Goal: Complete application form: Complete application form

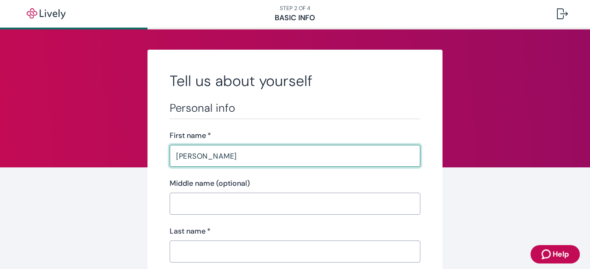
type input "[PERSON_NAME]"
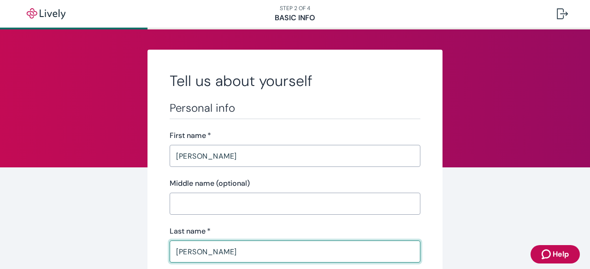
type input "[PERSON_NAME]"
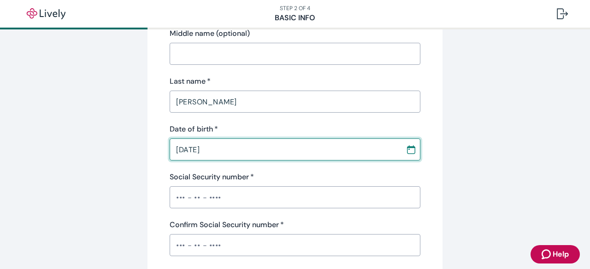
type input "[DATE]"
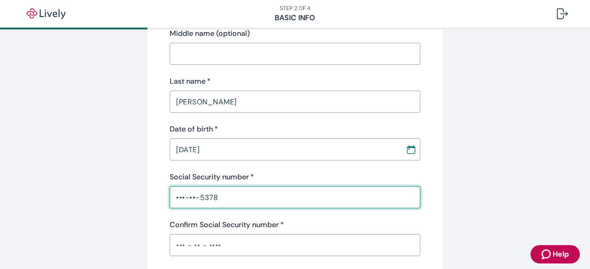
type input "•••-••-5378"
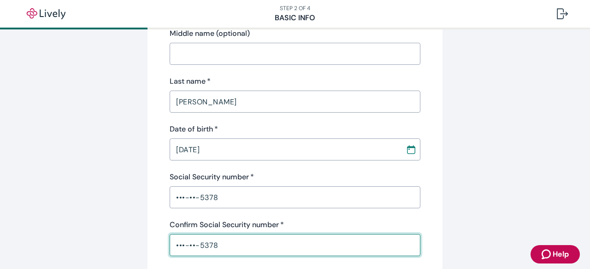
type input "•••-••-5378"
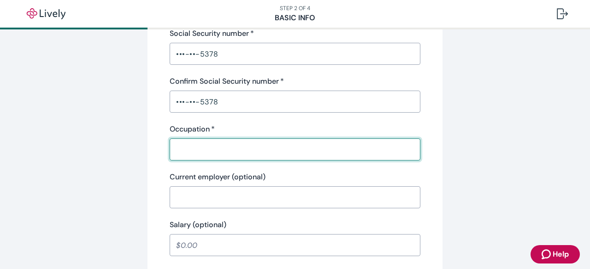
type input "f"
type input "Facilities Technician"
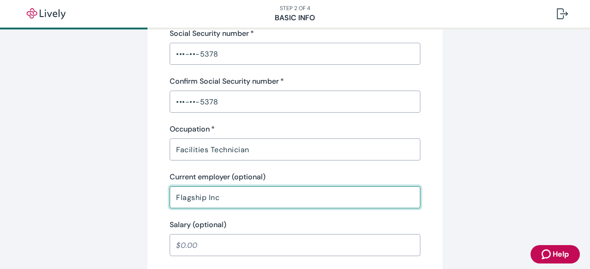
type input "Flagship Inc"
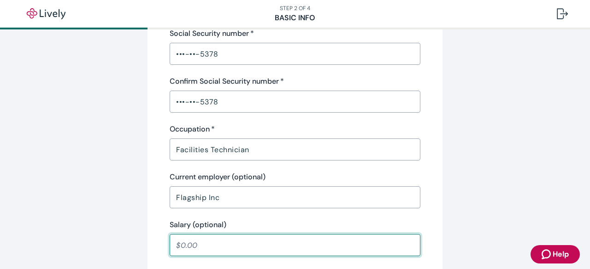
scroll to position [477, 0]
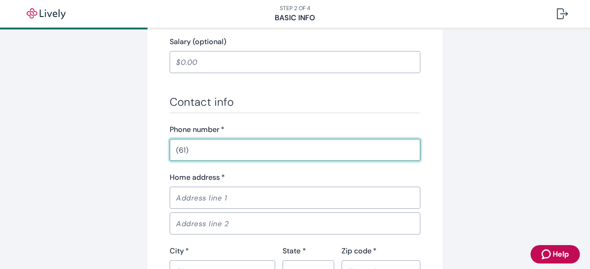
type input "6"
type input "7"
type input "[PHONE_NUMBER]"
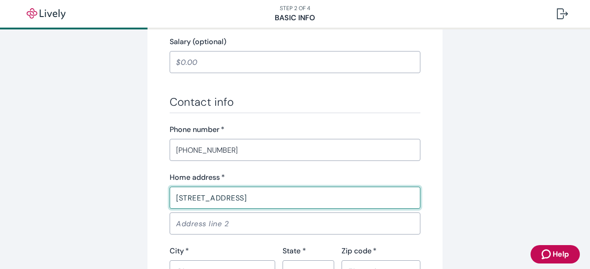
type input "[STREET_ADDRESS]"
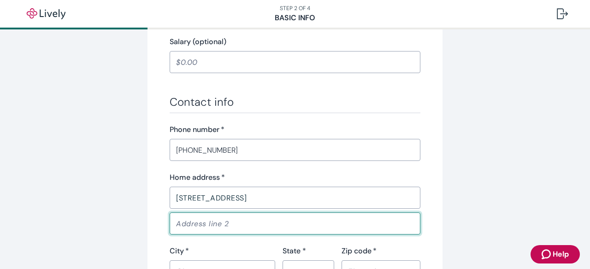
scroll to position [488, 0]
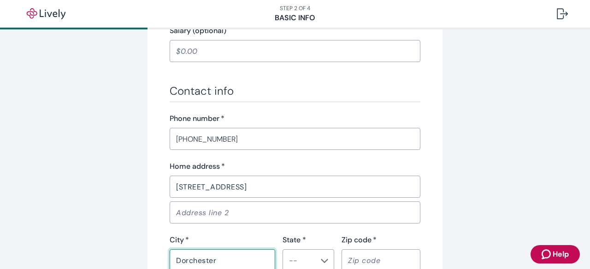
type input "Dorchester"
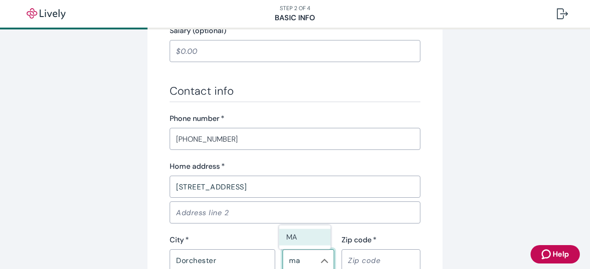
click at [298, 244] on li "MA" at bounding box center [305, 237] width 52 height 17
type input "MA"
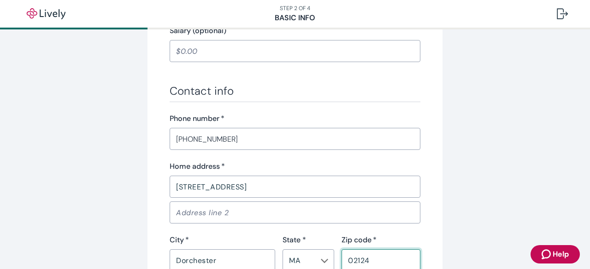
type input "02124"
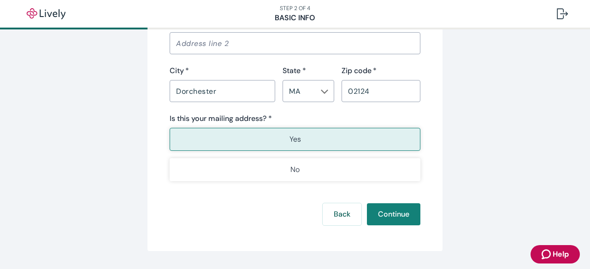
scroll to position [673, 0]
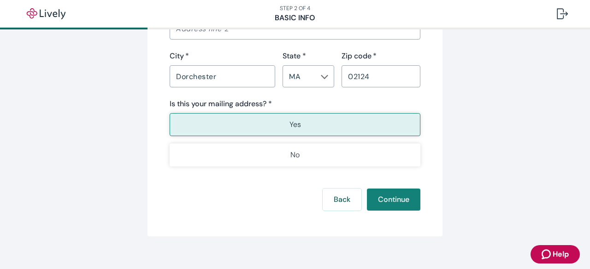
click at [266, 121] on button "Yes" at bounding box center [295, 124] width 251 height 23
click at [388, 201] on button "Continue" at bounding box center [393, 200] width 53 height 22
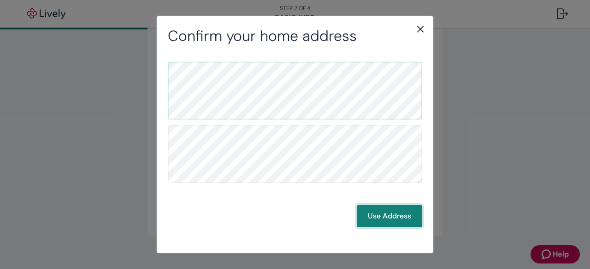
click at [390, 213] on button "Use Address" at bounding box center [389, 216] width 65 height 22
click at [385, 214] on button "Use Address" at bounding box center [389, 216] width 65 height 22
click at [373, 217] on button "Use Address" at bounding box center [389, 216] width 65 height 22
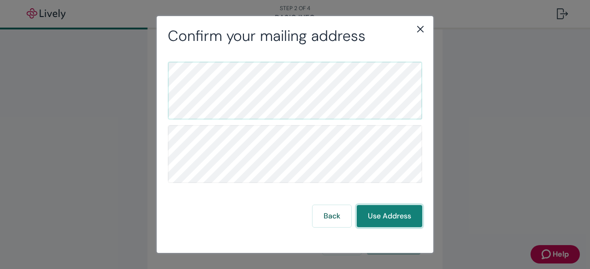
click at [375, 215] on button "Use Address" at bounding box center [389, 216] width 65 height 22
click at [377, 214] on button "Use Address" at bounding box center [389, 216] width 65 height 22
click at [377, 213] on button "Use Address" at bounding box center [389, 216] width 65 height 22
click at [380, 211] on button "Use Address" at bounding box center [389, 216] width 65 height 22
click at [381, 210] on button "Use Address" at bounding box center [389, 216] width 65 height 22
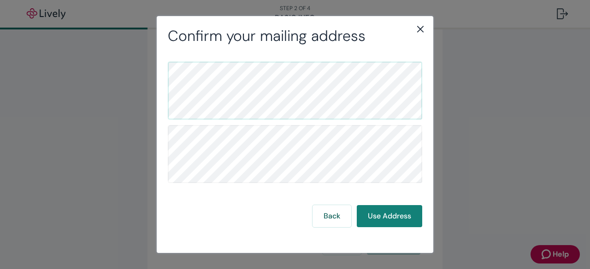
click at [291, 105] on div "Back Use Address" at bounding box center [295, 143] width 276 height 197
click at [383, 216] on button "Use Address" at bounding box center [389, 216] width 65 height 22
drag, startPoint x: 383, startPoint y: 205, endPoint x: 387, endPoint y: 211, distance: 7.3
click at [387, 211] on div "Back Use Address" at bounding box center [295, 145] width 254 height 166
click at [386, 211] on button "Use Address" at bounding box center [389, 216] width 65 height 22
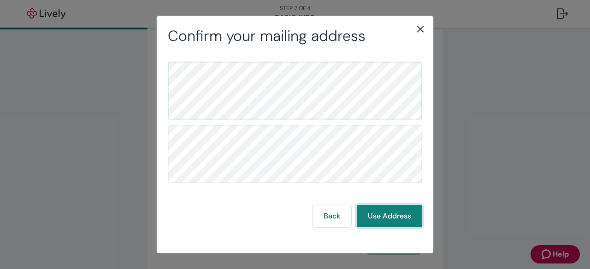
click at [386, 211] on button "Use Address" at bounding box center [389, 216] width 65 height 22
click at [387, 211] on button "Use Address" at bounding box center [389, 216] width 65 height 22
click at [403, 211] on button "Use Address" at bounding box center [389, 216] width 65 height 22
click at [404, 211] on button "Use Address" at bounding box center [389, 216] width 65 height 22
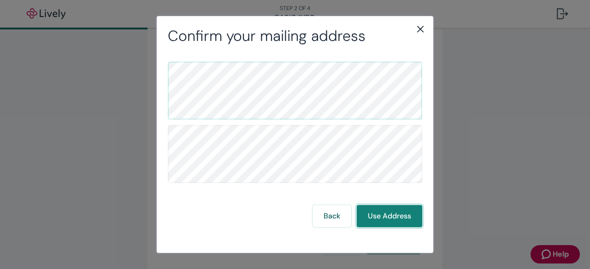
click at [404, 211] on button "Use Address" at bounding box center [389, 216] width 65 height 22
click at [405, 211] on button "Use Address" at bounding box center [389, 216] width 65 height 22
click at [406, 211] on button "Use Address" at bounding box center [389, 216] width 65 height 22
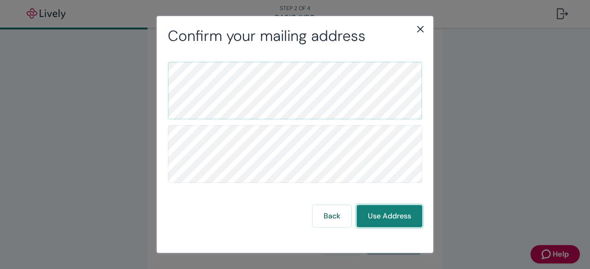
click at [406, 211] on button "Use Address" at bounding box center [389, 216] width 65 height 22
click at [407, 211] on button "Use Address" at bounding box center [389, 216] width 65 height 22
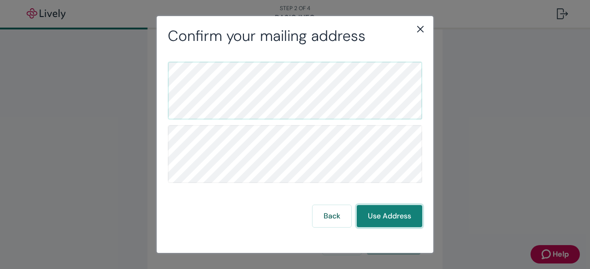
click at [407, 211] on button "Use Address" at bounding box center [389, 216] width 65 height 22
drag, startPoint x: 407, startPoint y: 211, endPoint x: 461, endPoint y: 218, distance: 54.9
click at [461, 218] on div "Confirm your mailing address Back Use Address" at bounding box center [295, 134] width 590 height 269
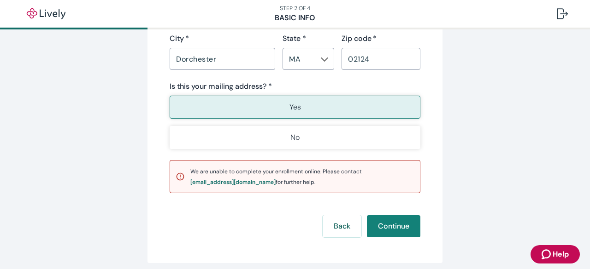
scroll to position [727, 0]
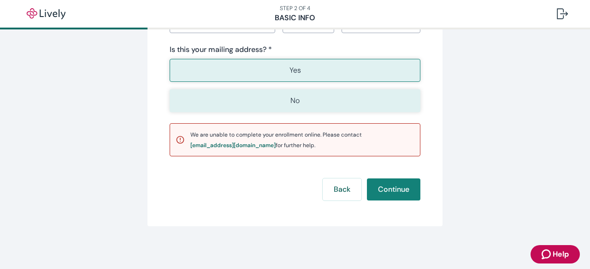
click at [309, 106] on button "No" at bounding box center [295, 100] width 251 height 23
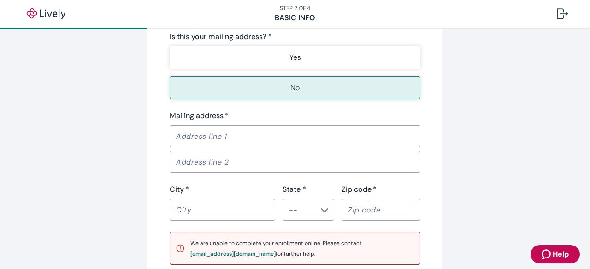
scroll to position [773, 0]
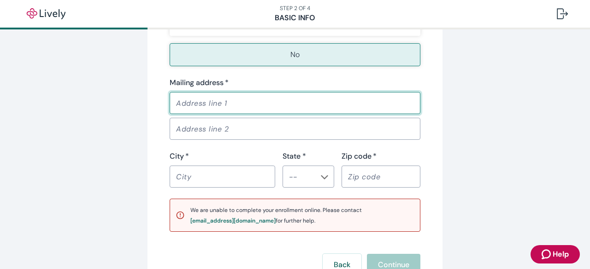
click at [359, 100] on input "Mailing address   *" at bounding box center [295, 103] width 251 height 18
type input "[STREET_ADDRESS][PERSON_NAME]"
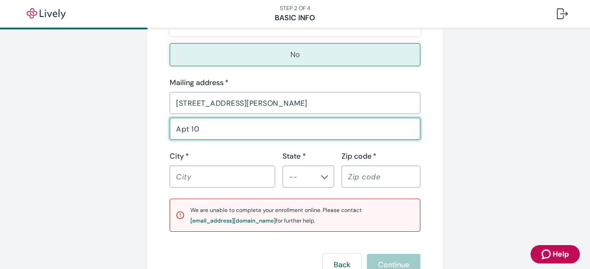
type input "Apt 10"
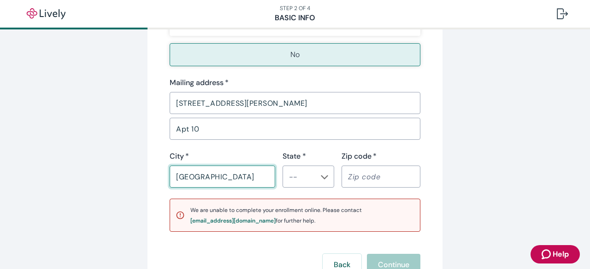
type input "[GEOGRAPHIC_DATA]"
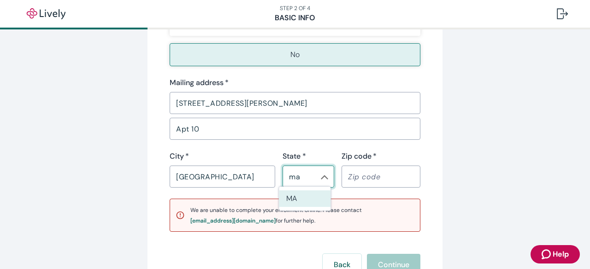
click at [314, 200] on li "MA" at bounding box center [305, 199] width 52 height 17
type input "MA"
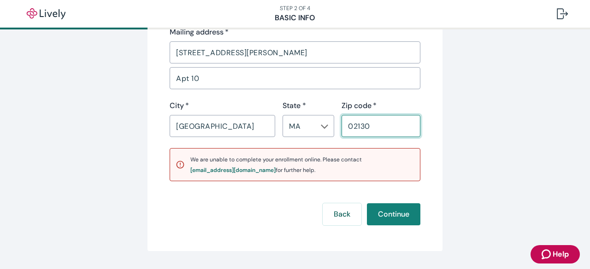
scroll to position [848, 0]
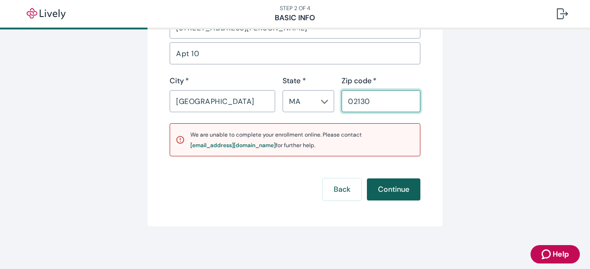
type input "02130"
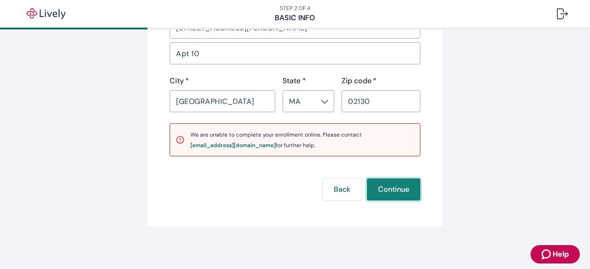
click at [392, 194] on button "Continue" at bounding box center [393, 190] width 53 height 22
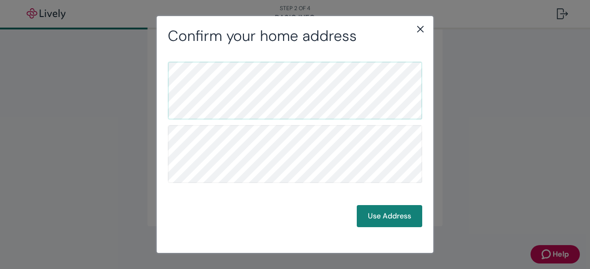
click at [385, 213] on button "Use Address" at bounding box center [389, 216] width 65 height 22
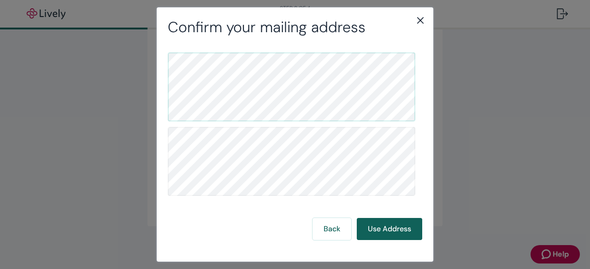
click at [380, 233] on button "Use Address" at bounding box center [389, 229] width 65 height 22
click at [384, 236] on button "Use Address" at bounding box center [389, 229] width 65 height 22
click at [378, 232] on button "Use Address" at bounding box center [389, 229] width 65 height 22
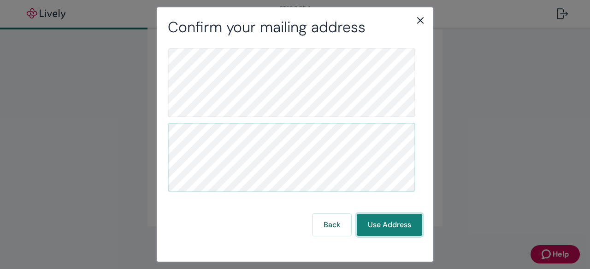
click at [393, 232] on button "Use Address" at bounding box center [389, 225] width 65 height 22
click at [393, 231] on button "Use Address" at bounding box center [389, 225] width 65 height 22
click at [394, 230] on button "Use Address" at bounding box center [389, 225] width 65 height 22
drag, startPoint x: 394, startPoint y: 230, endPoint x: 396, endPoint y: 221, distance: 9.4
click at [395, 230] on button "Use Address" at bounding box center [389, 225] width 65 height 22
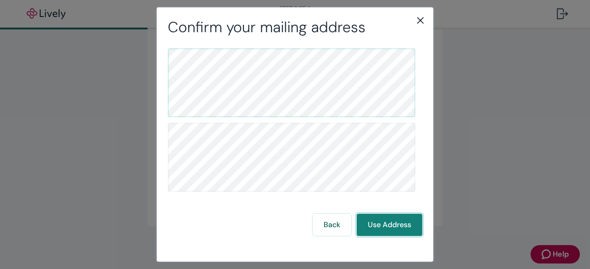
click at [365, 226] on button "Use Address" at bounding box center [389, 225] width 65 height 22
